Goal: Find specific page/section: Find specific page/section

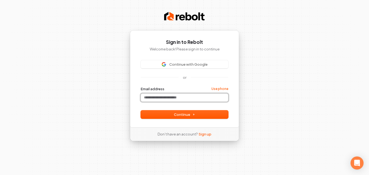
click at [163, 96] on input "Email address" at bounding box center [185, 97] width 88 height 8
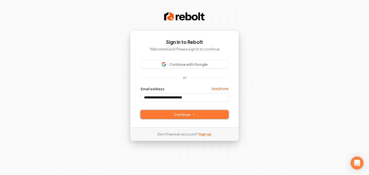
click at [175, 112] on span "Continue" at bounding box center [184, 114] width 21 height 5
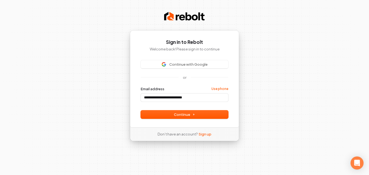
type input "**********"
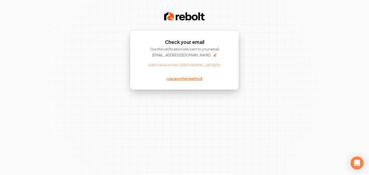
click at [193, 79] on link "Use another method" at bounding box center [184, 78] width 35 height 5
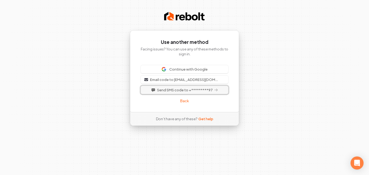
click at [200, 91] on span "Send SMS code to +*********97" at bounding box center [185, 89] width 56 height 5
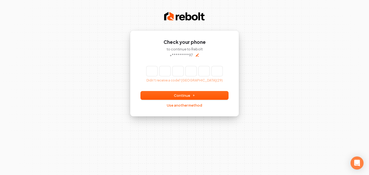
click at [150, 72] on input "Enter verification code" at bounding box center [185, 71] width 76 height 10
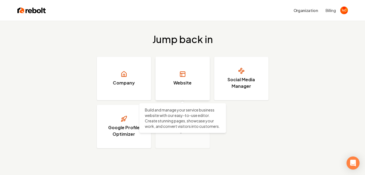
click at [182, 85] on h3 "Website" at bounding box center [183, 82] width 18 height 7
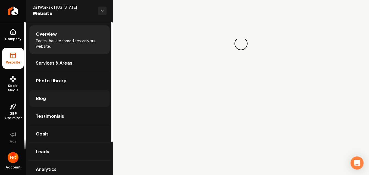
click at [45, 100] on span "Blog" at bounding box center [41, 98] width 10 height 7
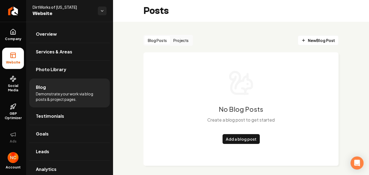
click at [186, 42] on button "Projects" at bounding box center [181, 40] width 22 height 9
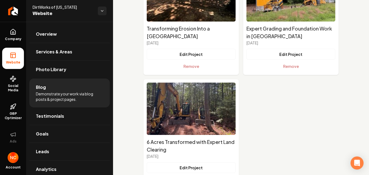
scroll to position [565, 0]
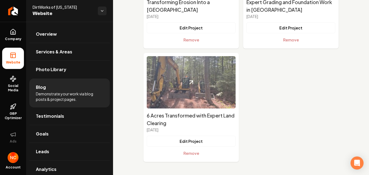
click at [211, 84] on img "Main content area" at bounding box center [191, 82] width 89 height 52
